Goal: Information Seeking & Learning: Learn about a topic

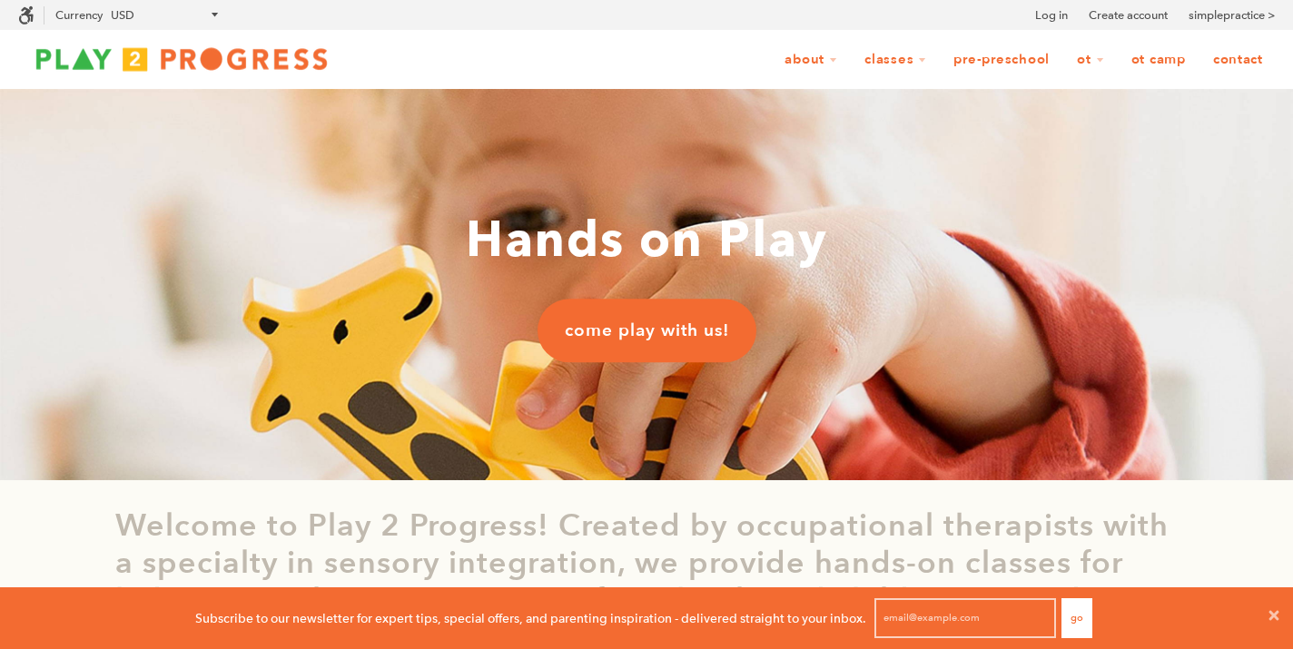
scroll to position [1, 1]
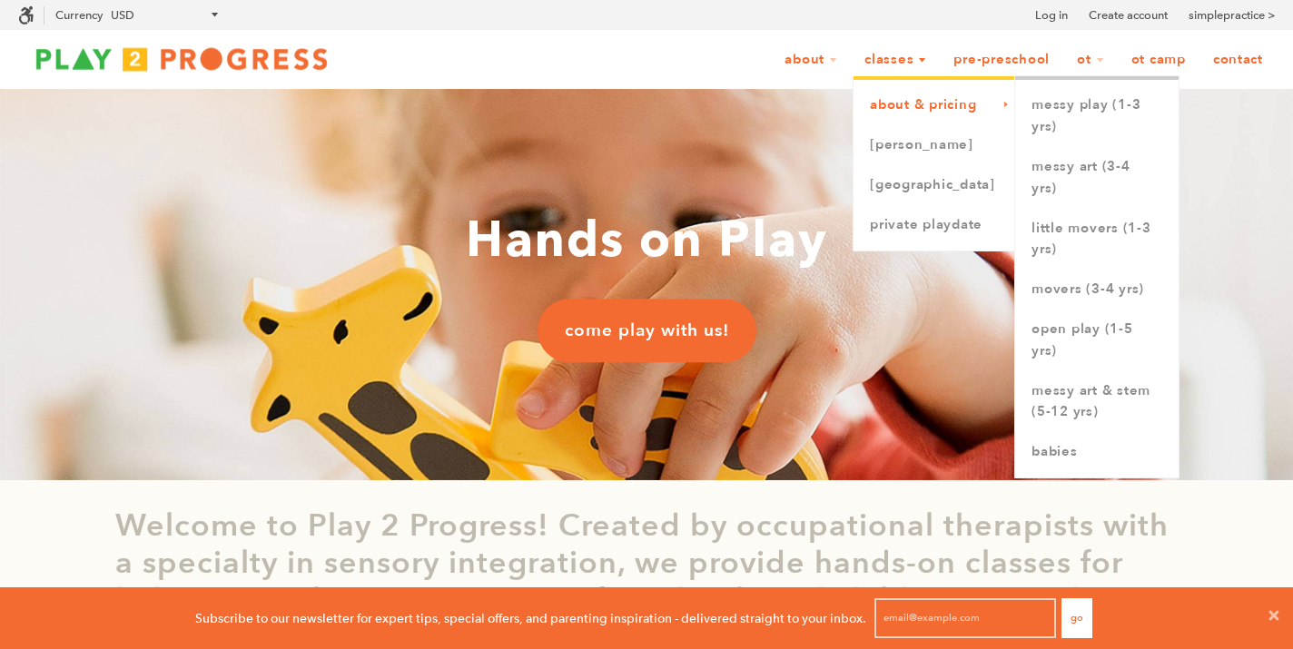
click at [884, 96] on link "About & Pricing" at bounding box center [935, 105] width 162 height 40
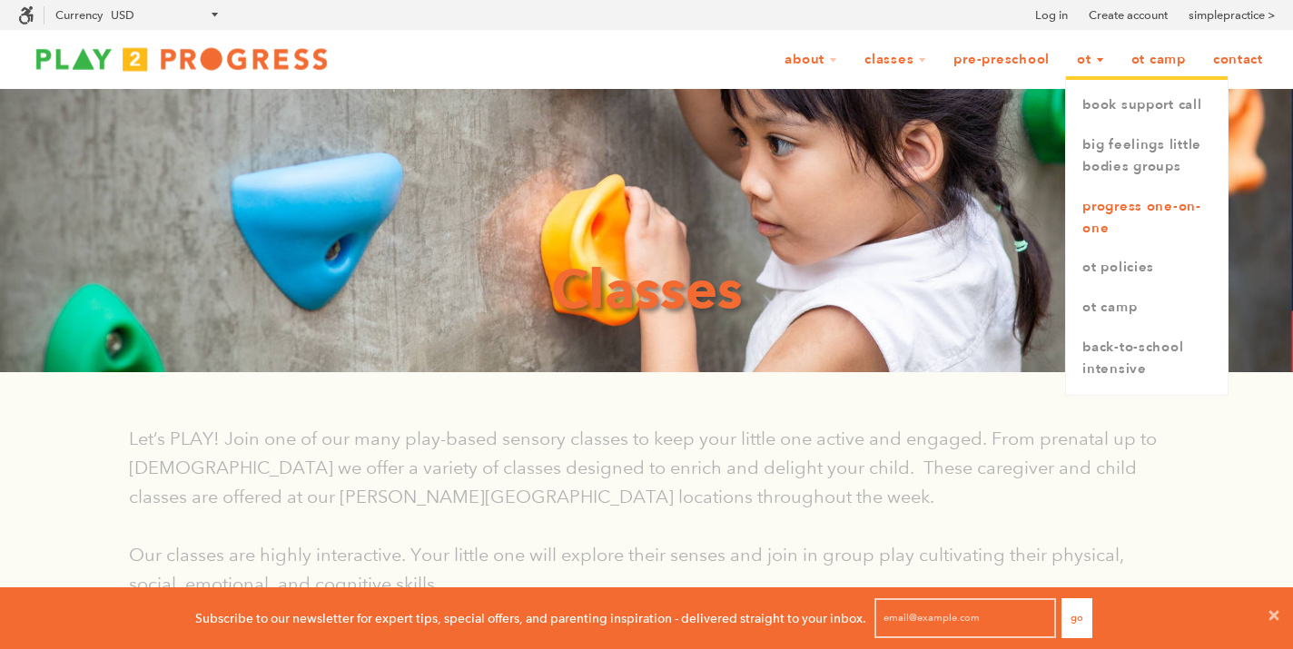
click at [1130, 209] on link "Progress One-on-One" at bounding box center [1147, 218] width 162 height 62
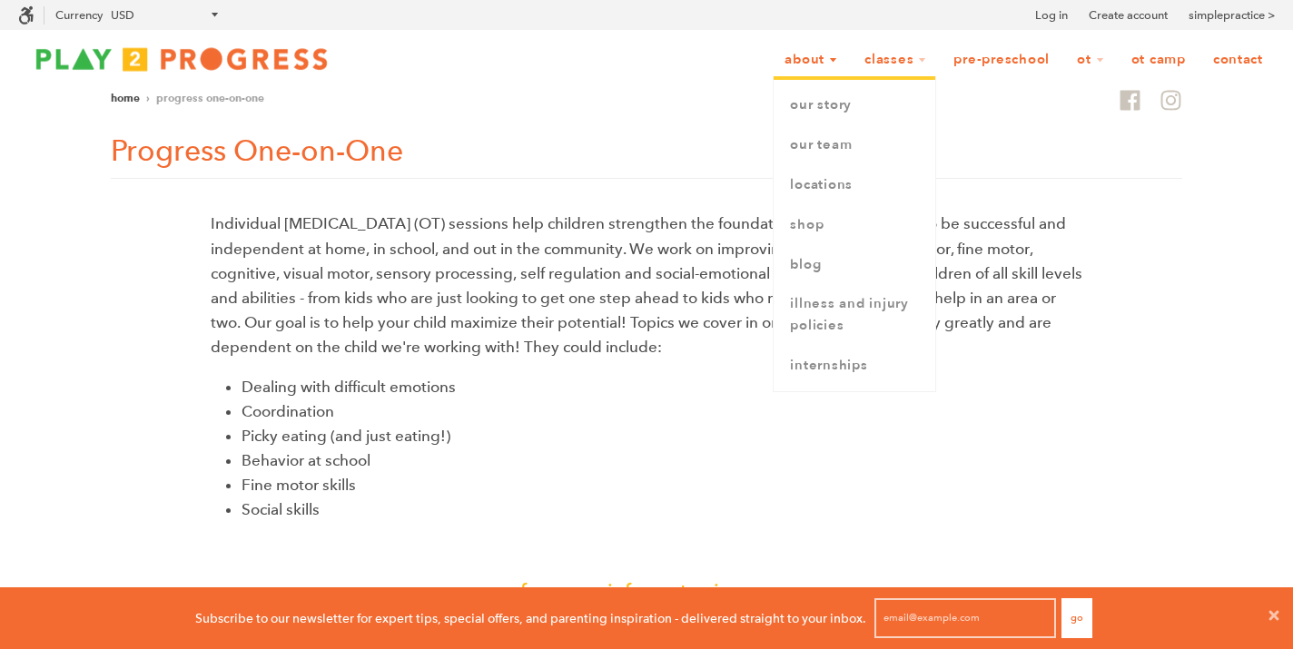
click at [793, 65] on link "About" at bounding box center [811, 60] width 76 height 35
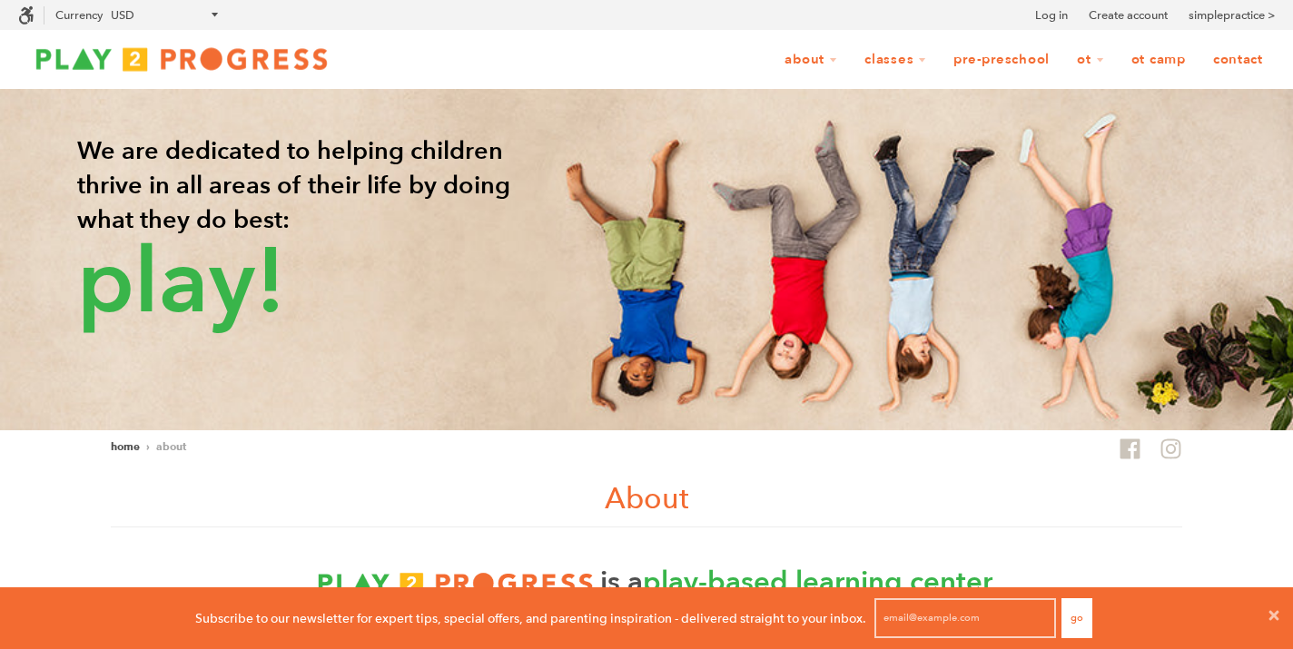
click at [1233, 55] on link "Contact" at bounding box center [1239, 60] width 74 height 35
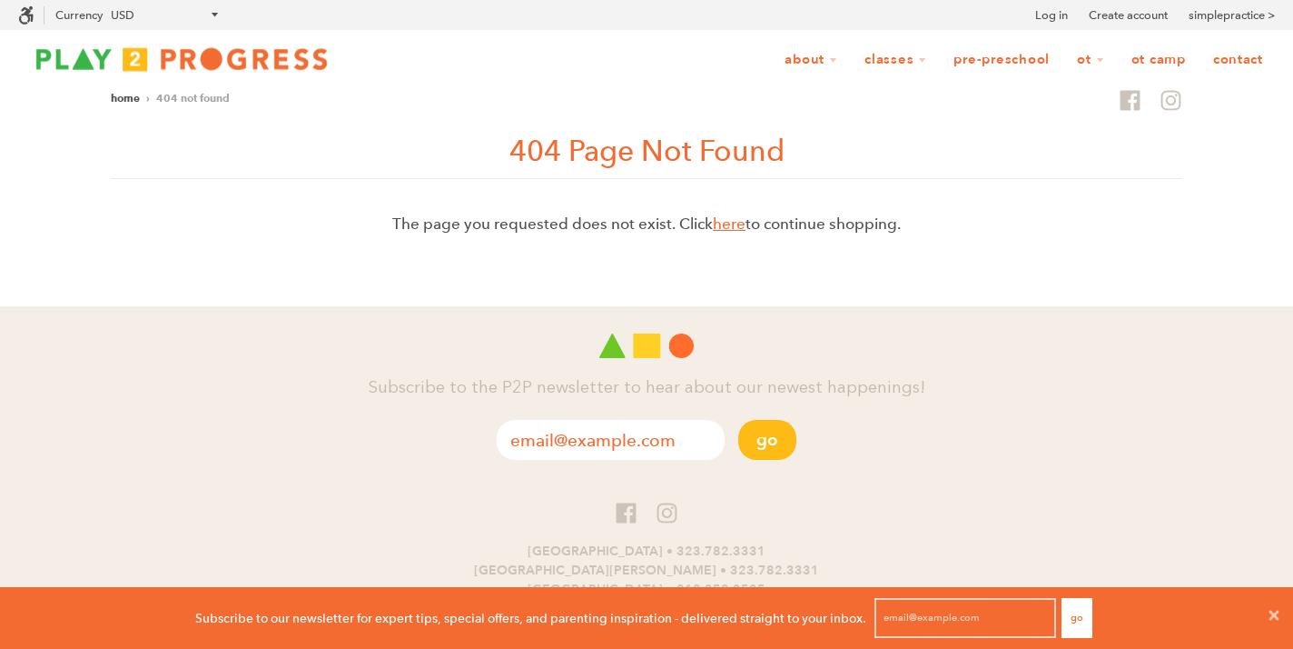
scroll to position [1, 1]
click at [717, 226] on link "here" at bounding box center [729, 223] width 33 height 19
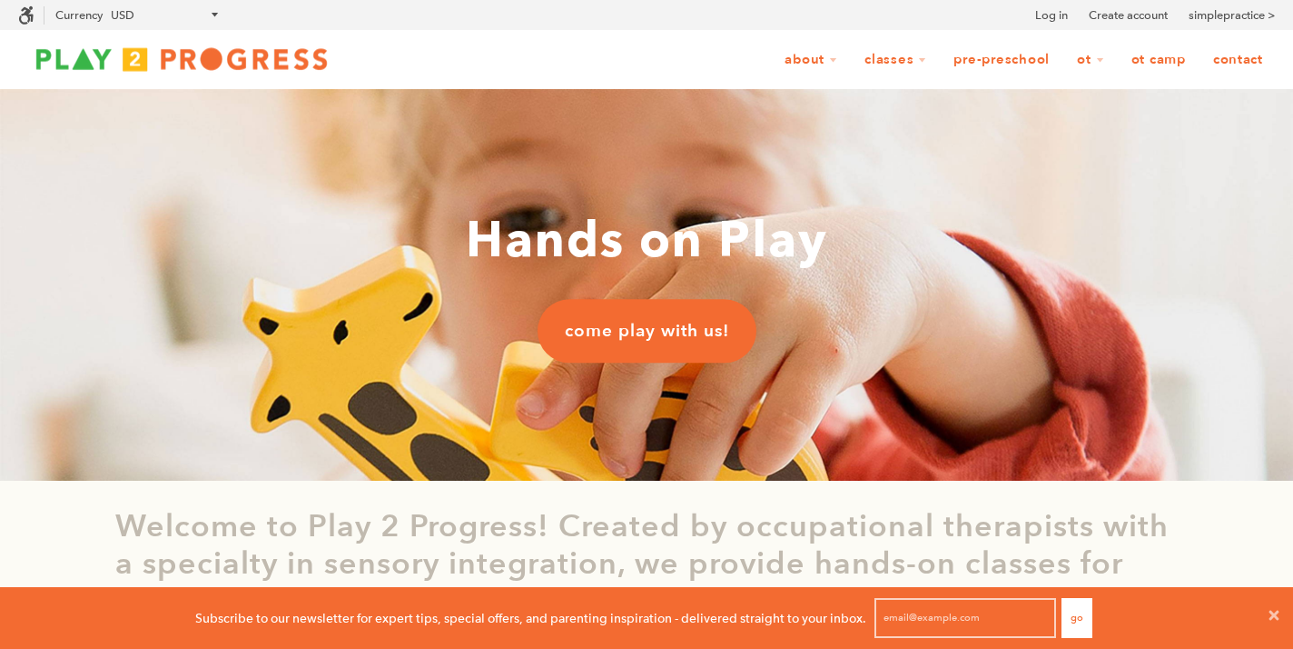
scroll to position [1, 1]
click at [1155, 64] on link "OT Camp" at bounding box center [1159, 60] width 78 height 35
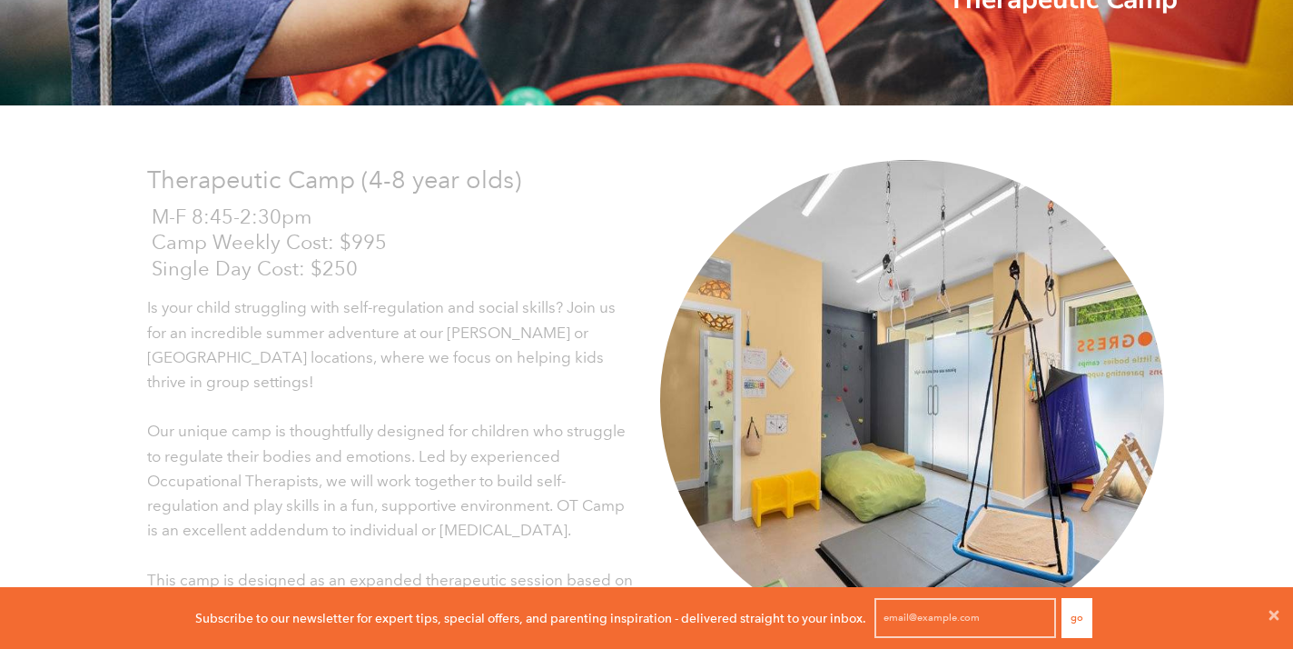
scroll to position [264, 0]
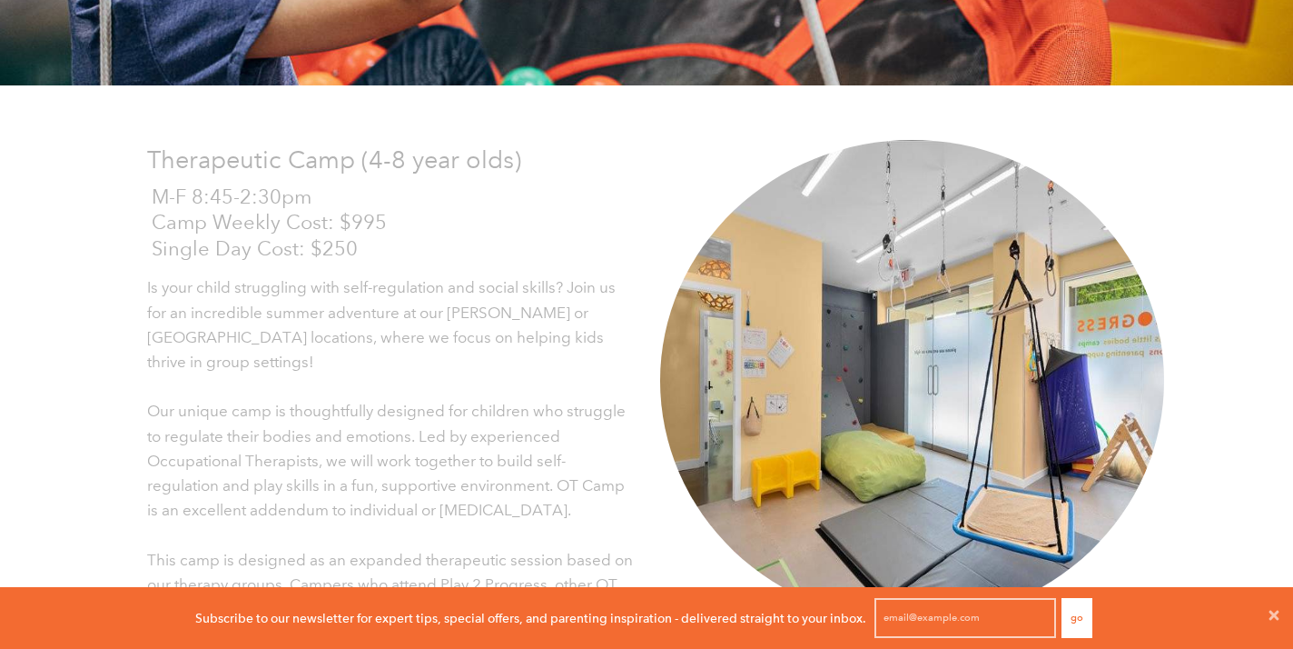
click at [352, 226] on p "Camp Weekly Cost: $995" at bounding box center [392, 223] width 481 height 26
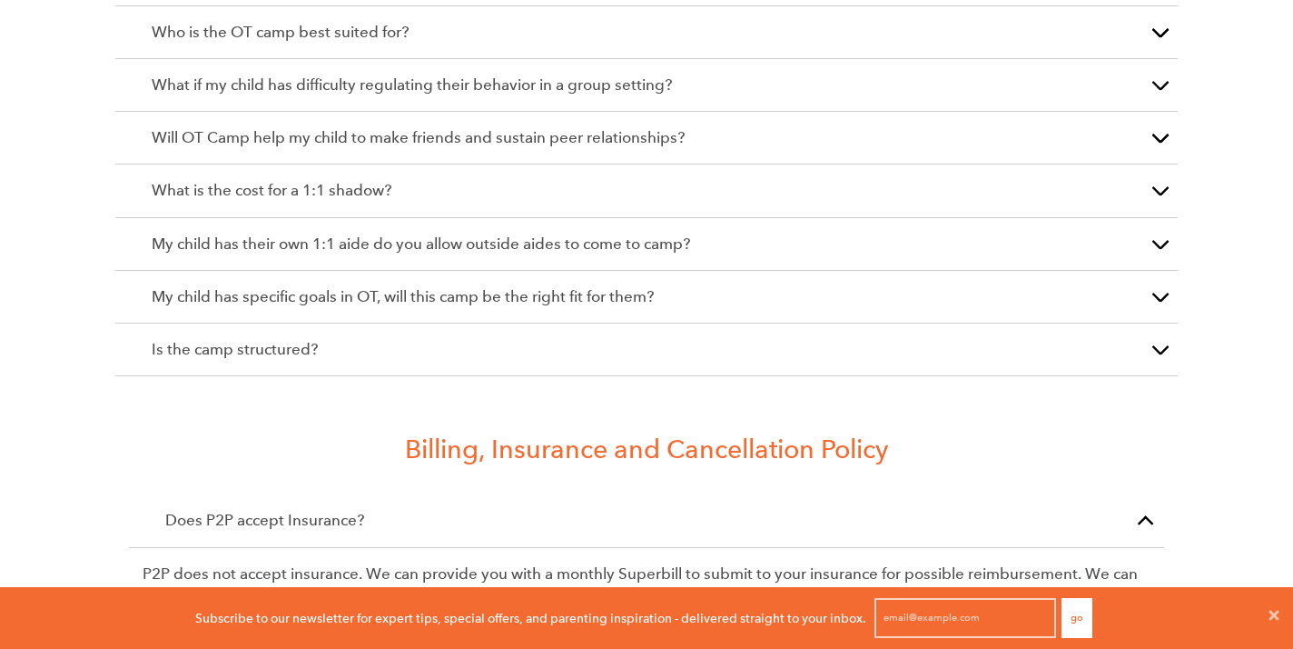
scroll to position [2986, 0]
